Goal: Information Seeking & Learning: Learn about a topic

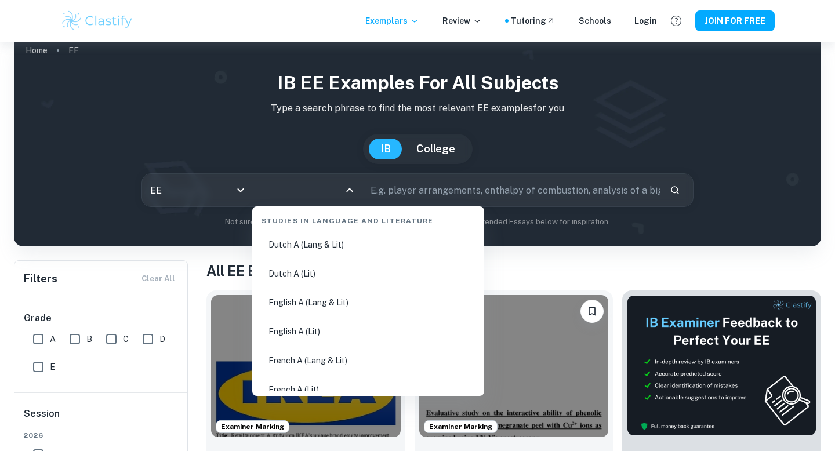
scroll to position [125, 0]
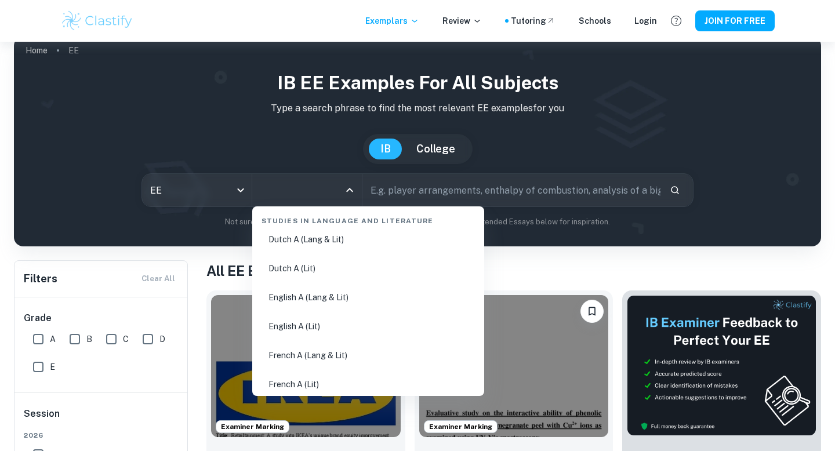
click at [337, 293] on li "English A (Lang & Lit)" at bounding box center [368, 297] width 223 height 27
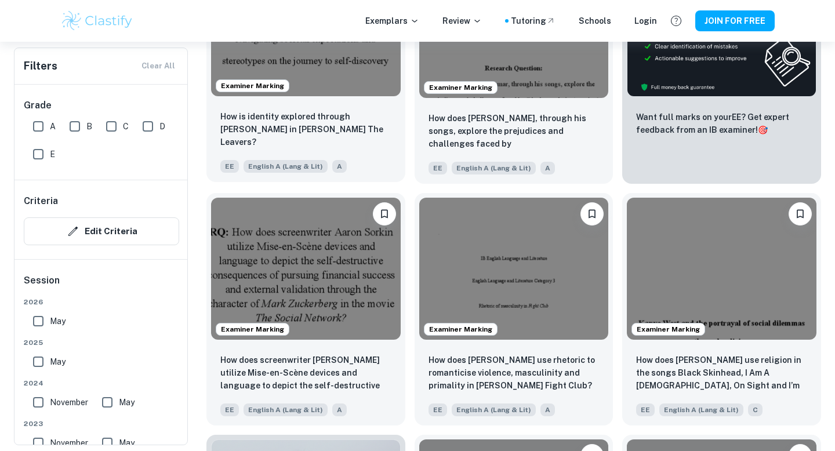
scroll to position [357, 0]
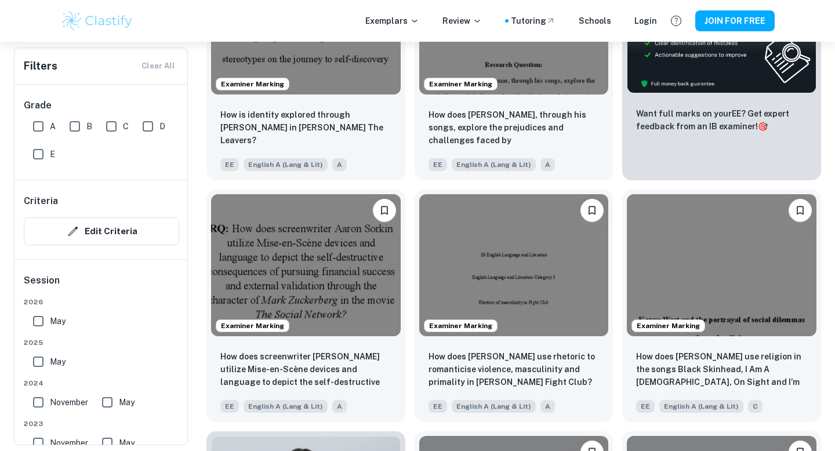
click at [57, 319] on span "May" at bounding box center [58, 321] width 16 height 13
click at [50, 319] on input "May" at bounding box center [38, 321] width 23 height 23
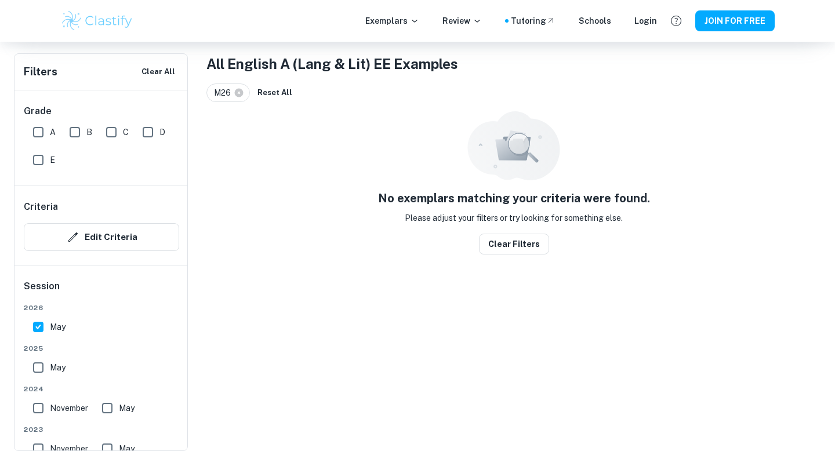
scroll to position [221, 0]
click at [57, 331] on span "May" at bounding box center [58, 327] width 16 height 13
click at [50, 331] on input "May" at bounding box center [38, 326] width 23 height 23
checkbox input "false"
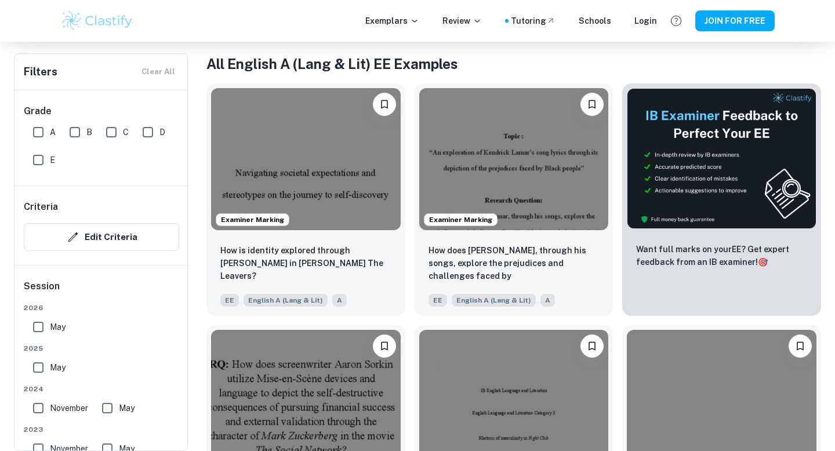
click at [56, 369] on span "May" at bounding box center [58, 367] width 16 height 13
click at [50, 369] on input "May" at bounding box center [38, 367] width 23 height 23
checkbox input "true"
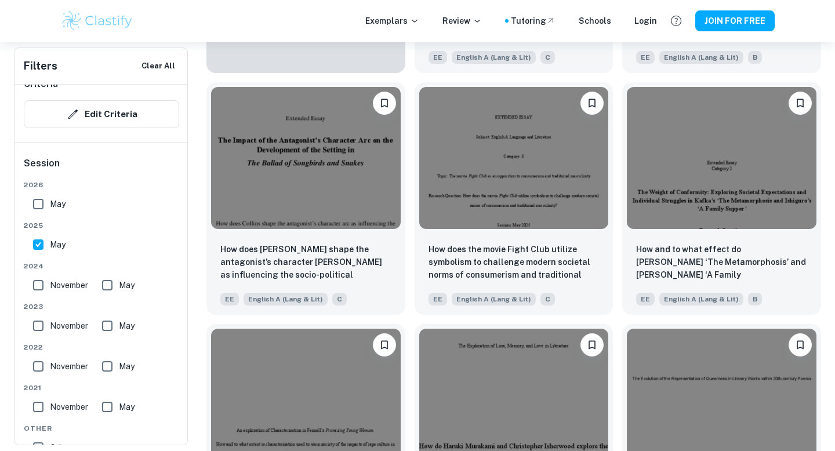
scroll to position [0, 0]
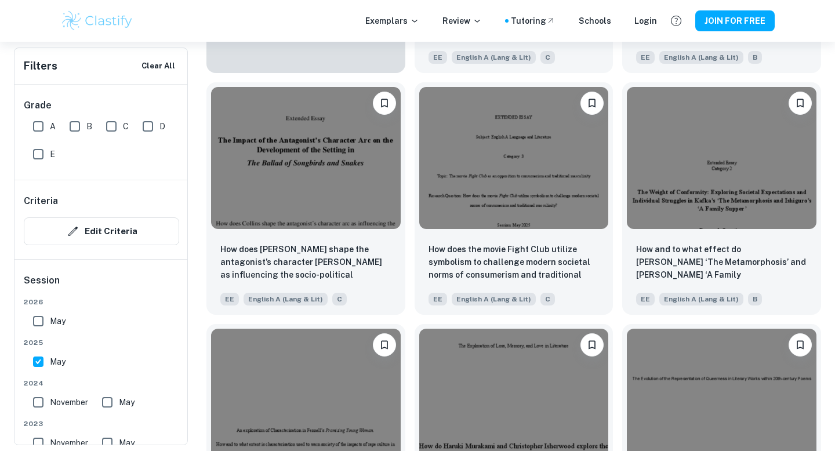
click at [41, 124] on input "A" at bounding box center [38, 126] width 23 height 23
checkbox input "true"
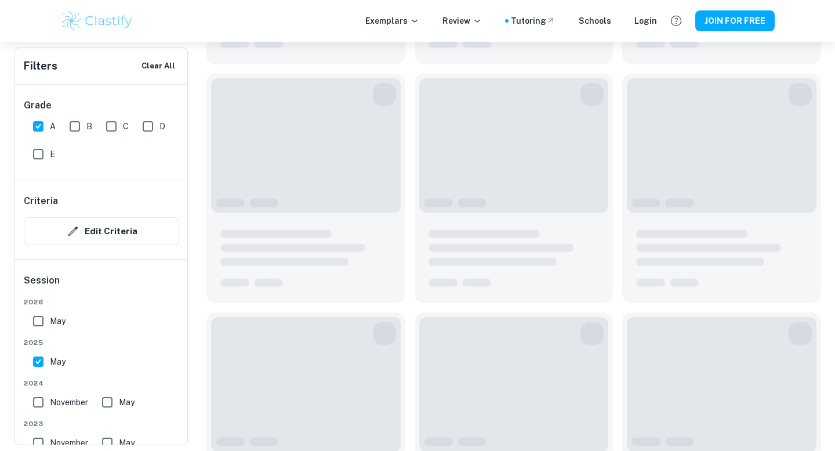
scroll to position [598, 0]
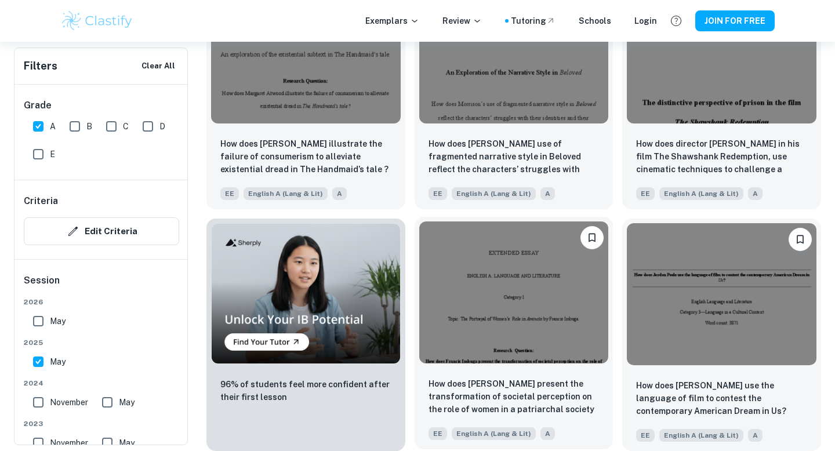
click at [509, 308] on img at bounding box center [514, 292] width 190 height 142
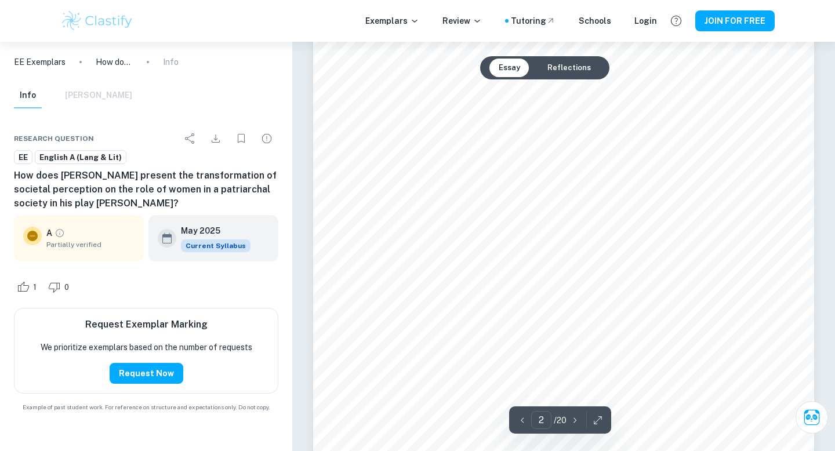
scroll to position [915, 0]
type input "4"
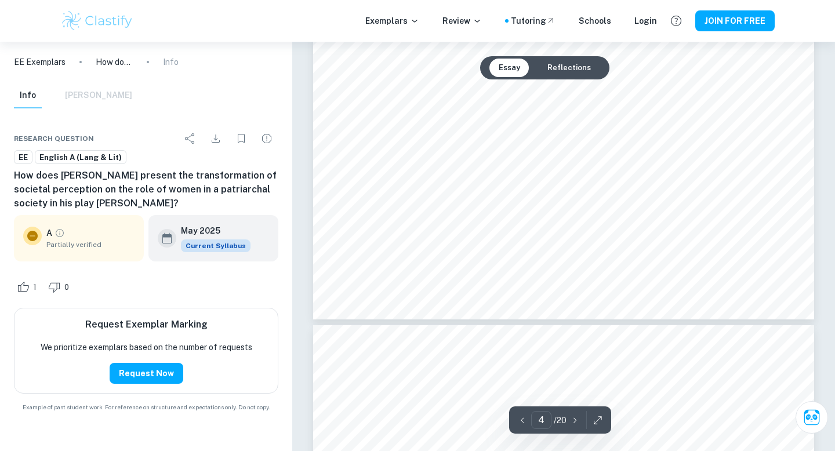
scroll to position [2556, 0]
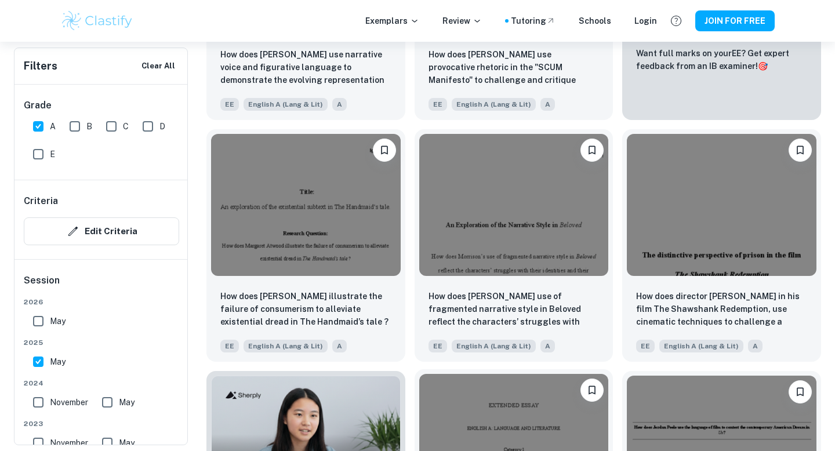
scroll to position [446, 0]
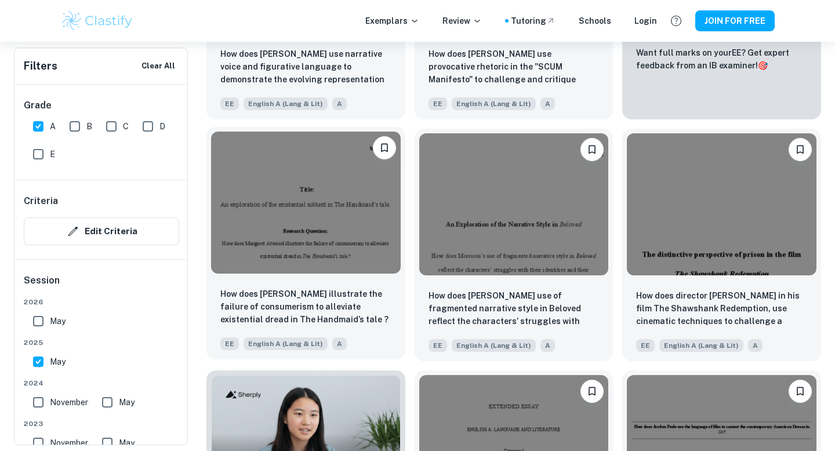
click at [332, 235] on img at bounding box center [306, 203] width 190 height 142
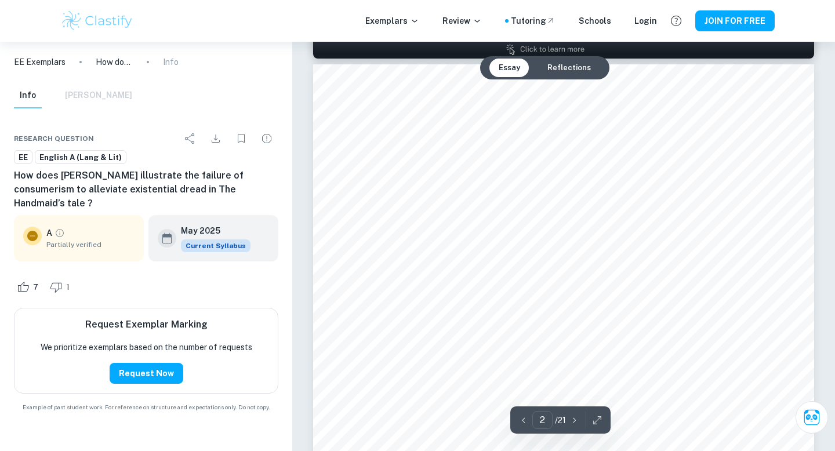
scroll to position [735, 0]
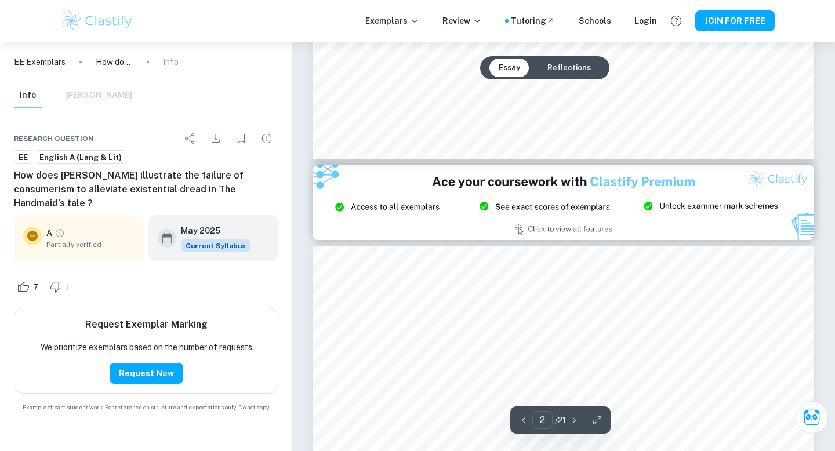
type input "3"
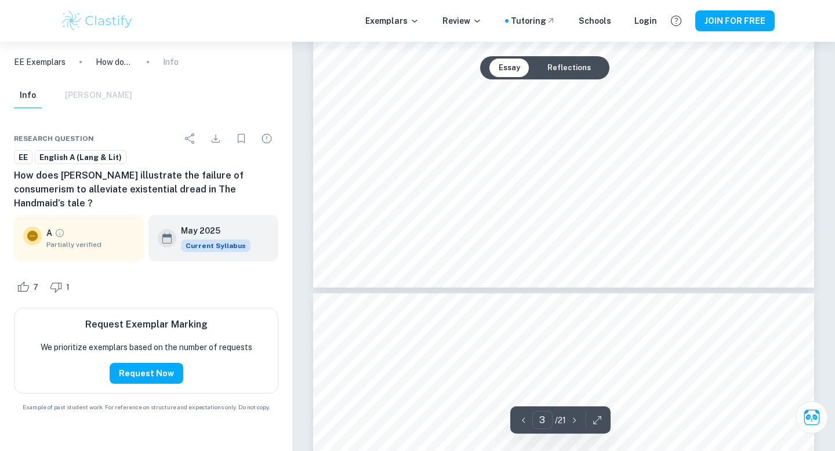
scroll to position [1884, 0]
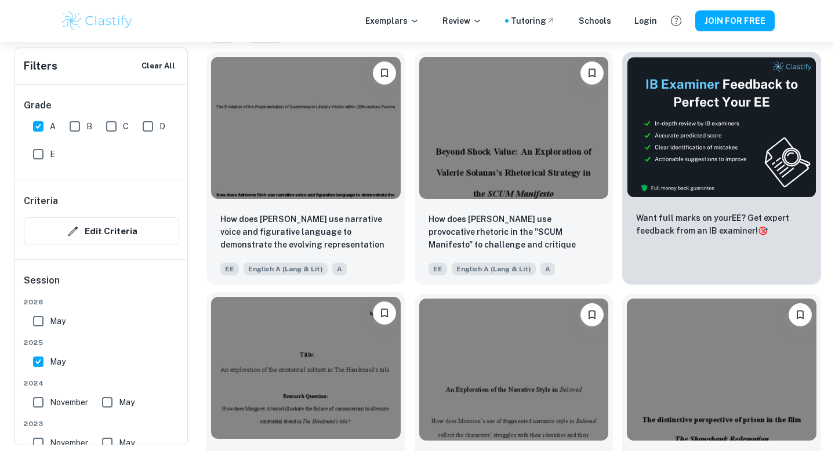
scroll to position [278, 0]
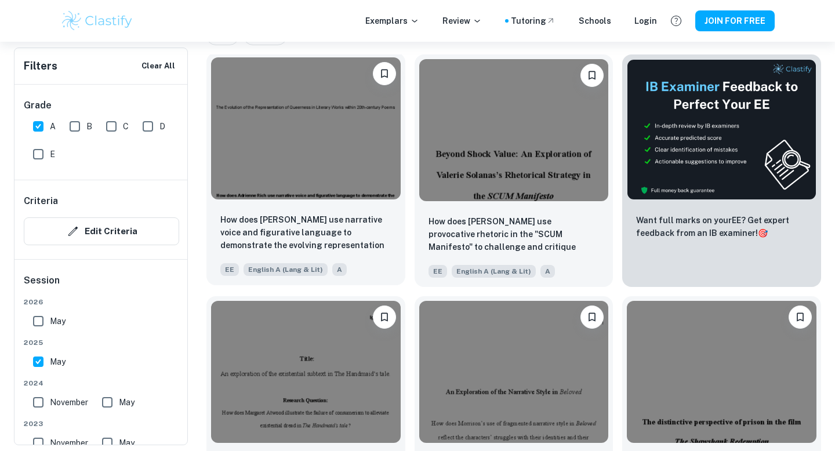
click at [311, 137] on img at bounding box center [306, 128] width 190 height 142
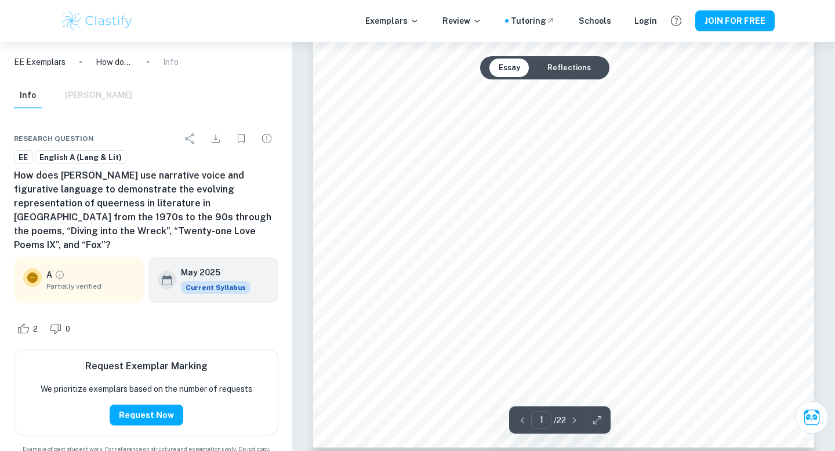
scroll to position [254, 0]
